Goal: Task Accomplishment & Management: Complete application form

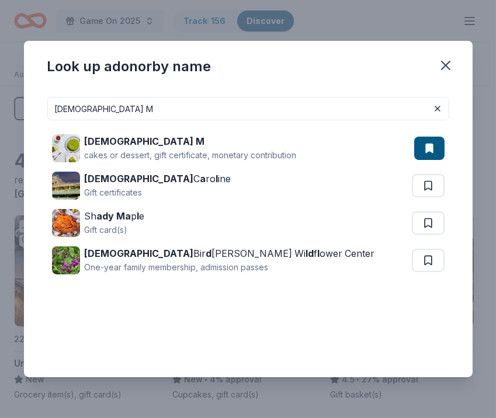
click at [195, 159] on div "cakes or dessert, gift certificate, monetary contribution" at bounding box center [191, 155] width 212 height 14
click at [261, 103] on input "Lady M" at bounding box center [248, 108] width 402 height 23
paste input "et's Roam"
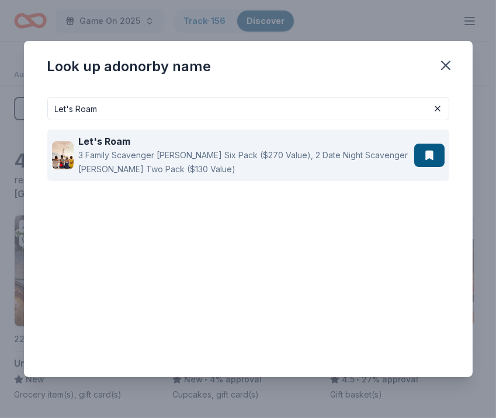
click at [228, 154] on div "3 Family Scavenger Hunt Six Pack ($270 Value), 2 Date Night Scavenger Hunt Two …" at bounding box center [243, 162] width 330 height 28
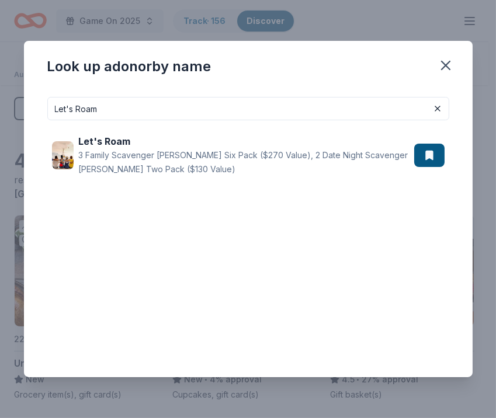
click at [308, 101] on input "Let's Roam" at bounding box center [248, 108] width 402 height 23
paste input "Bacardi Limited"
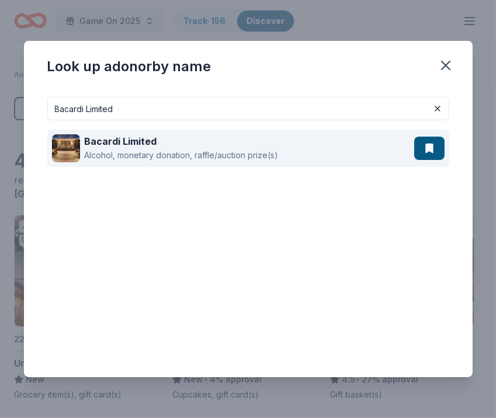
click at [210, 142] on div "Bacardi Limited" at bounding box center [182, 141] width 194 height 14
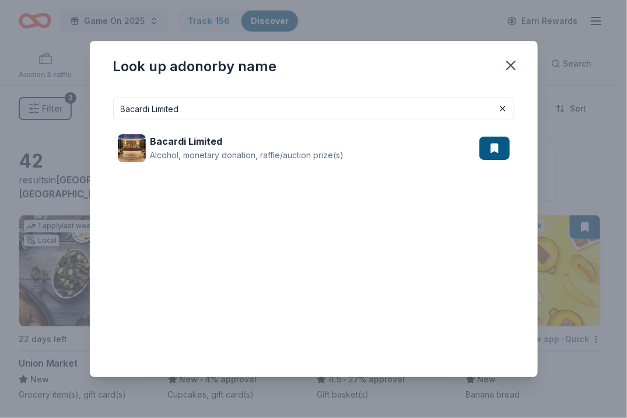
click at [187, 103] on input "Bacardi Limited" at bounding box center [314, 108] width 402 height 23
paste input "[GEOGRAPHIC_DATA]"
type input "[GEOGRAPHIC_DATA]"
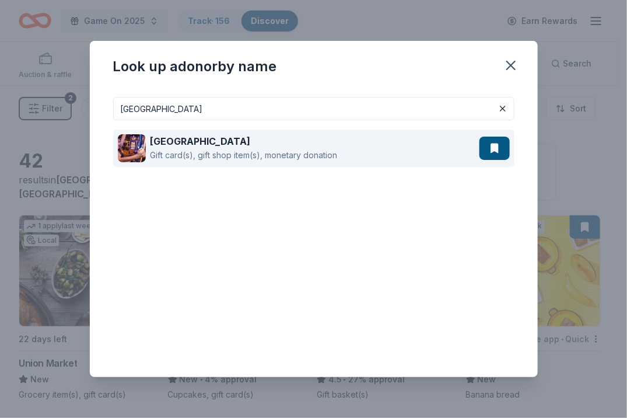
click at [199, 132] on div "Foxwoods Resort Casino Gift card(s), gift shop item(s), monetary donation" at bounding box center [299, 148] width 362 height 37
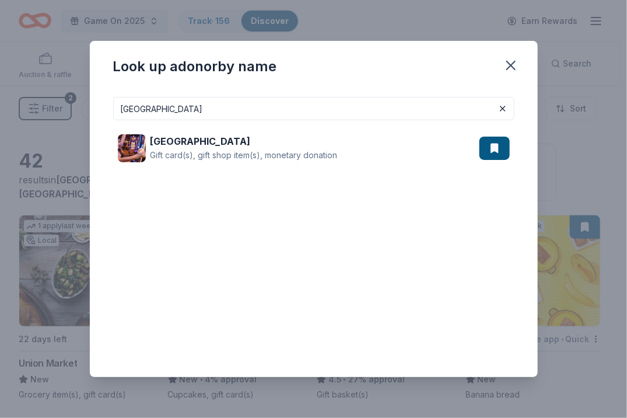
click at [444, 46] on div "Look up a donor by name" at bounding box center [314, 64] width 448 height 47
click at [495, 62] on icon "button" at bounding box center [511, 65] width 16 height 16
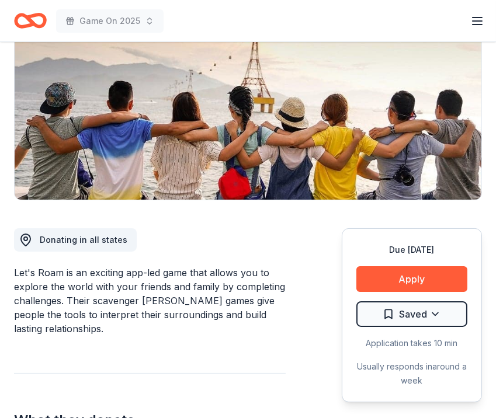
scroll to position [201, 0]
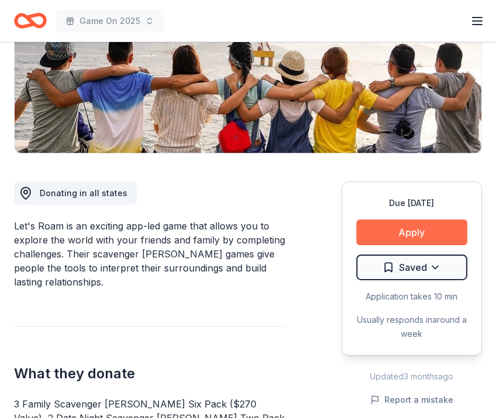
click at [393, 231] on button "Apply" at bounding box center [411, 232] width 111 height 26
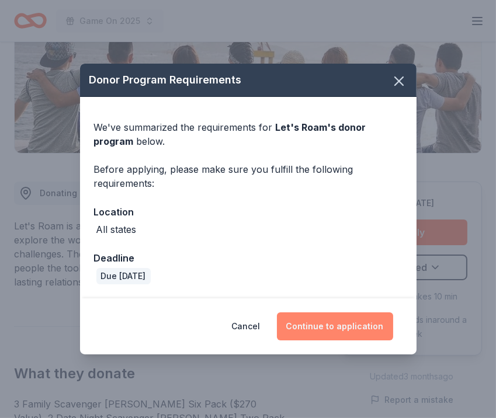
click at [362, 322] on button "Continue to application" at bounding box center [335, 326] width 116 height 28
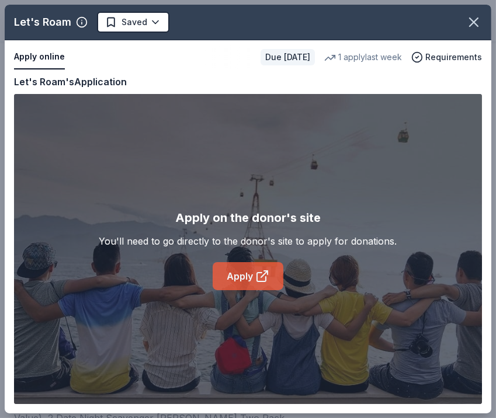
click at [247, 274] on link "Apply" at bounding box center [247, 276] width 71 height 28
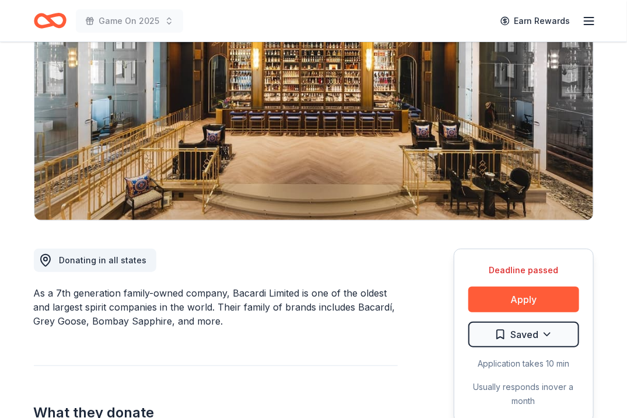
scroll to position [156, 0]
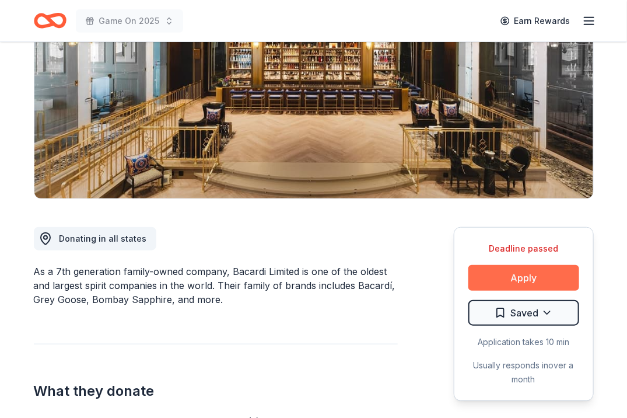
click at [495, 282] on button "Apply" at bounding box center [524, 278] width 111 height 26
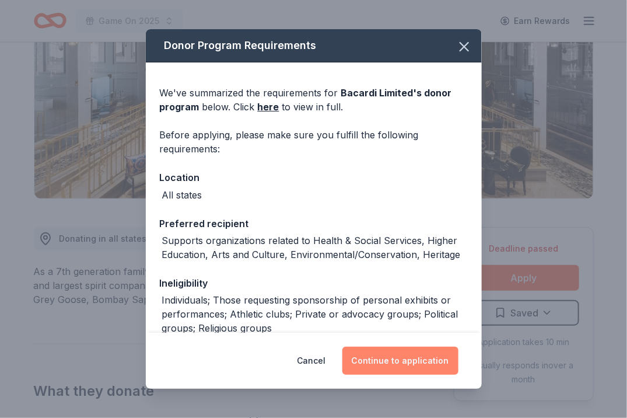
click at [408, 362] on button "Continue to application" at bounding box center [401, 361] width 116 height 28
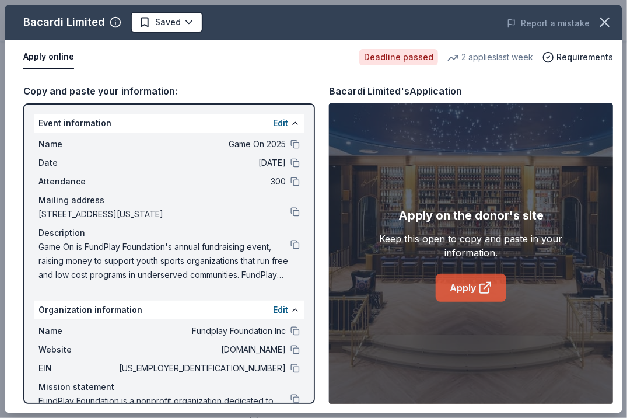
click at [466, 297] on link "Apply" at bounding box center [471, 288] width 71 height 28
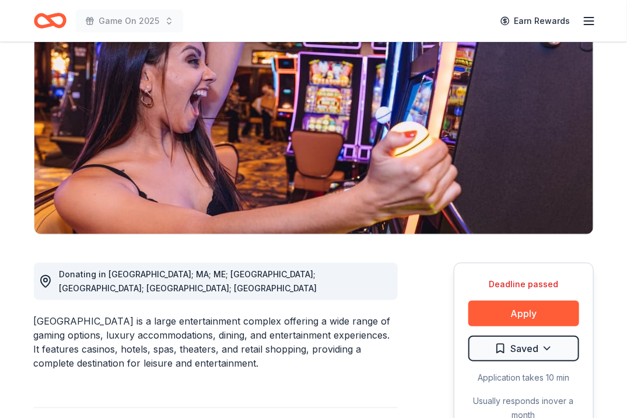
scroll to position [173, 0]
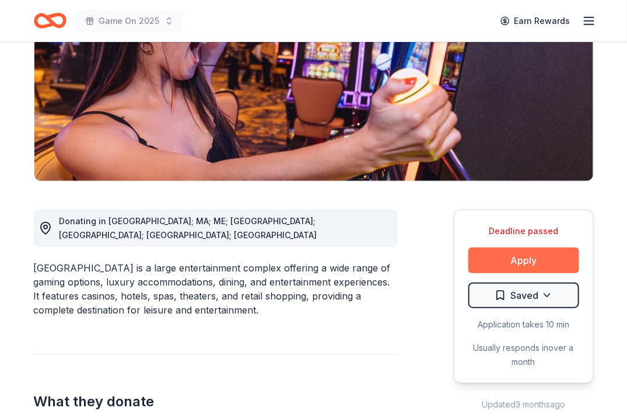
click at [519, 254] on button "Apply" at bounding box center [524, 260] width 111 height 26
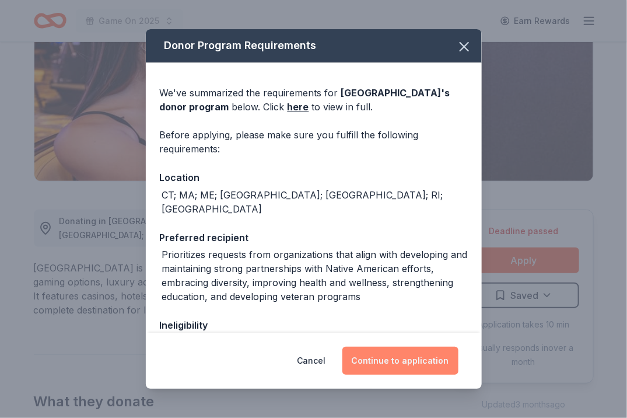
click at [423, 362] on button "Continue to application" at bounding box center [401, 361] width 116 height 28
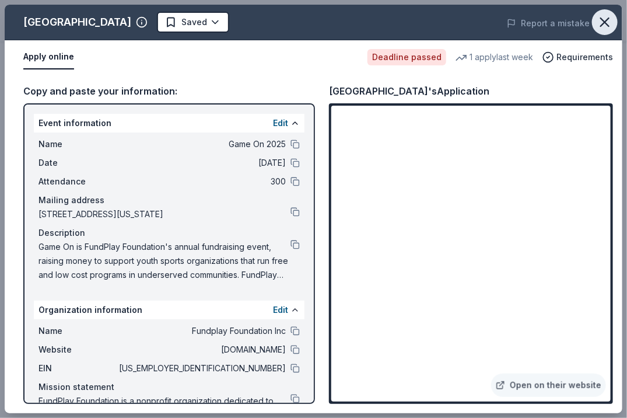
click at [607, 22] on icon "button" at bounding box center [605, 22] width 16 height 16
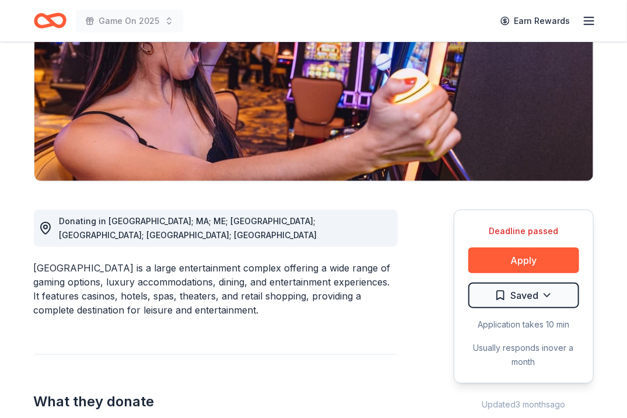
click at [526, 257] on button "Apply" at bounding box center [524, 260] width 111 height 26
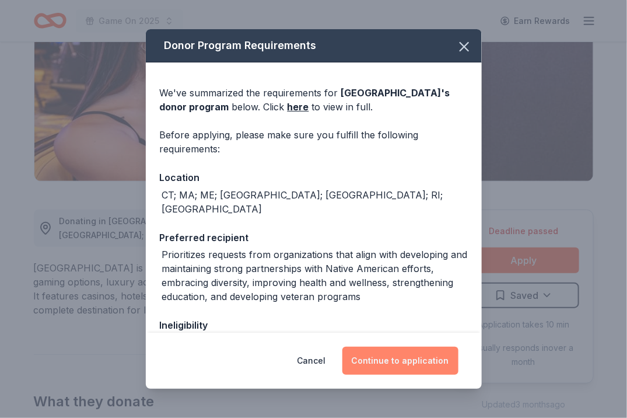
click at [428, 360] on button "Continue to application" at bounding box center [401, 361] width 116 height 28
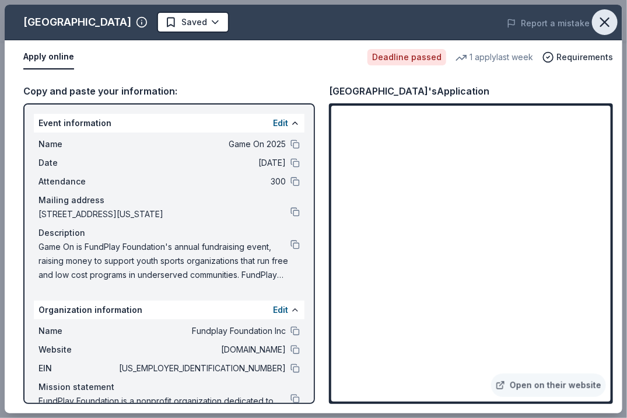
click at [608, 26] on icon "button" at bounding box center [605, 22] width 16 height 16
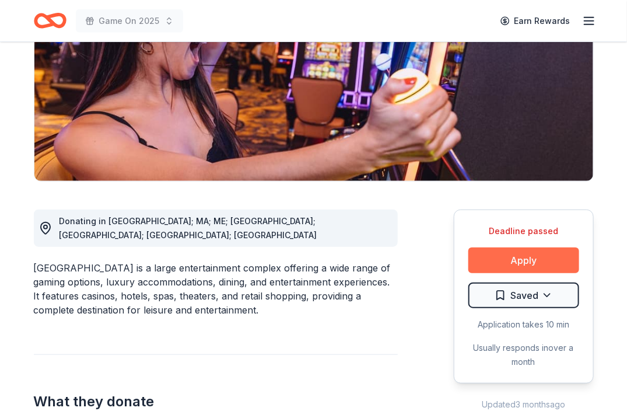
click at [487, 254] on button "Apply" at bounding box center [524, 260] width 111 height 26
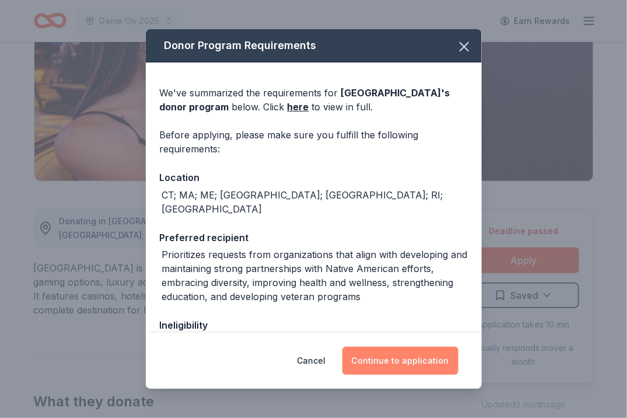
click at [386, 359] on button "Continue to application" at bounding box center [401, 361] width 116 height 28
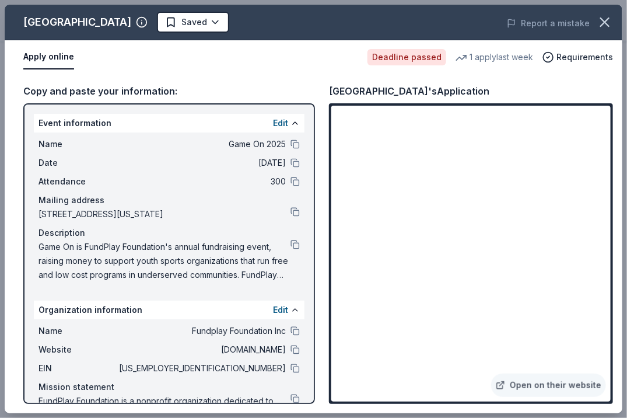
scroll to position [47, 0]
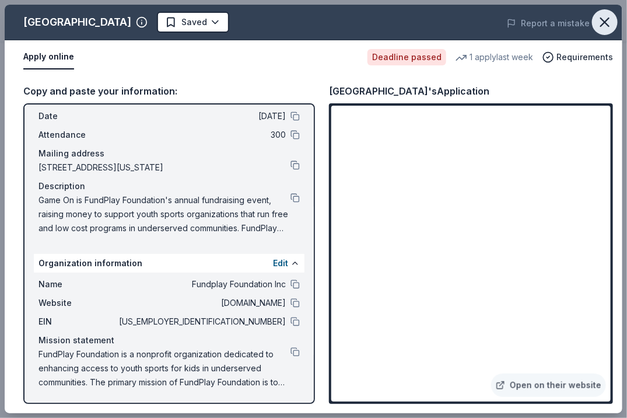
click at [606, 22] on icon "button" at bounding box center [605, 22] width 8 height 8
